Goal: Information Seeking & Learning: Learn about a topic

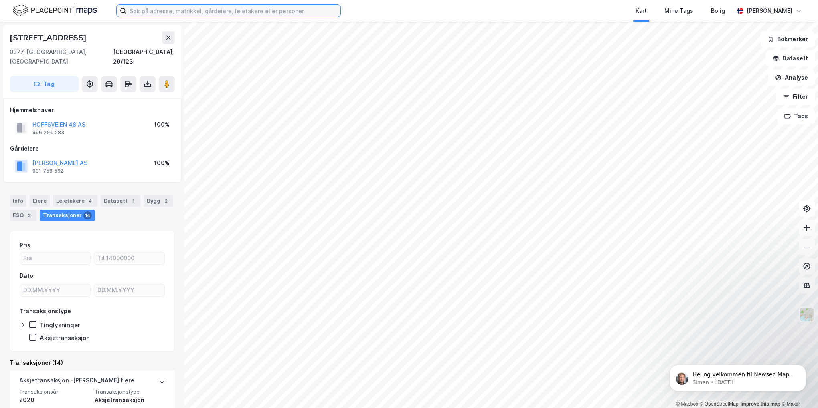
click at [148, 8] on input at bounding box center [233, 11] width 214 height 12
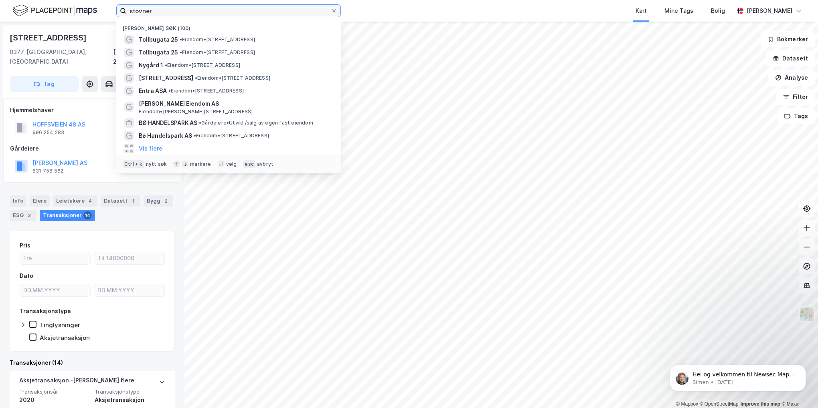
type input "stovner"
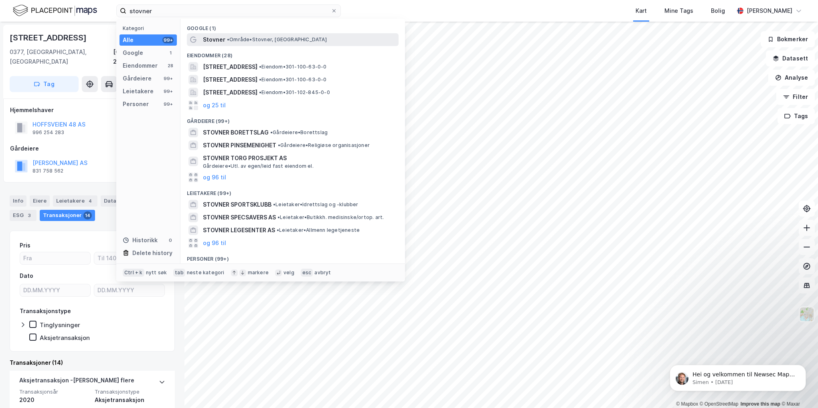
click at [232, 41] on span "• Område • [GEOGRAPHIC_DATA], [GEOGRAPHIC_DATA]" at bounding box center [277, 39] width 100 height 6
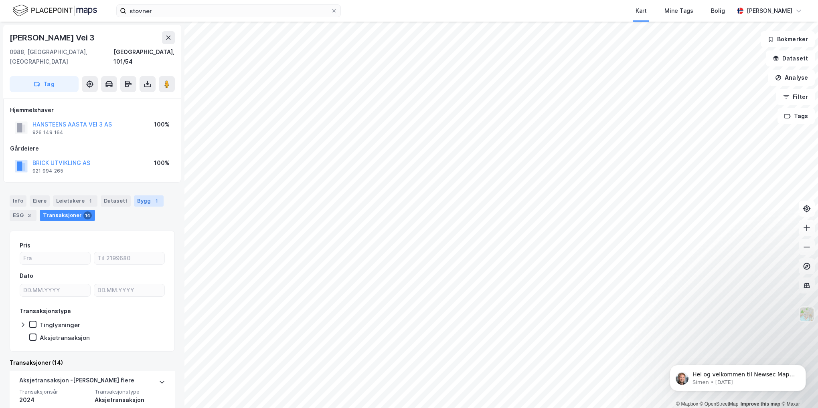
click at [138, 196] on div "Bygg 1" at bounding box center [149, 201] width 30 height 11
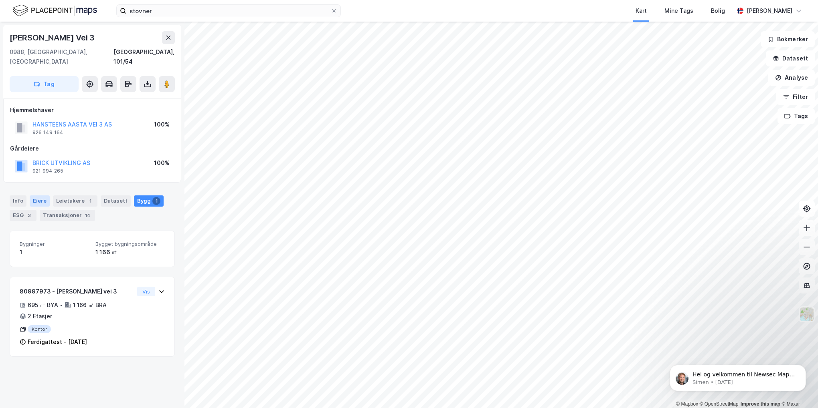
click at [35, 196] on div "Eiere" at bounding box center [40, 201] width 20 height 11
